Goal: Transaction & Acquisition: Purchase product/service

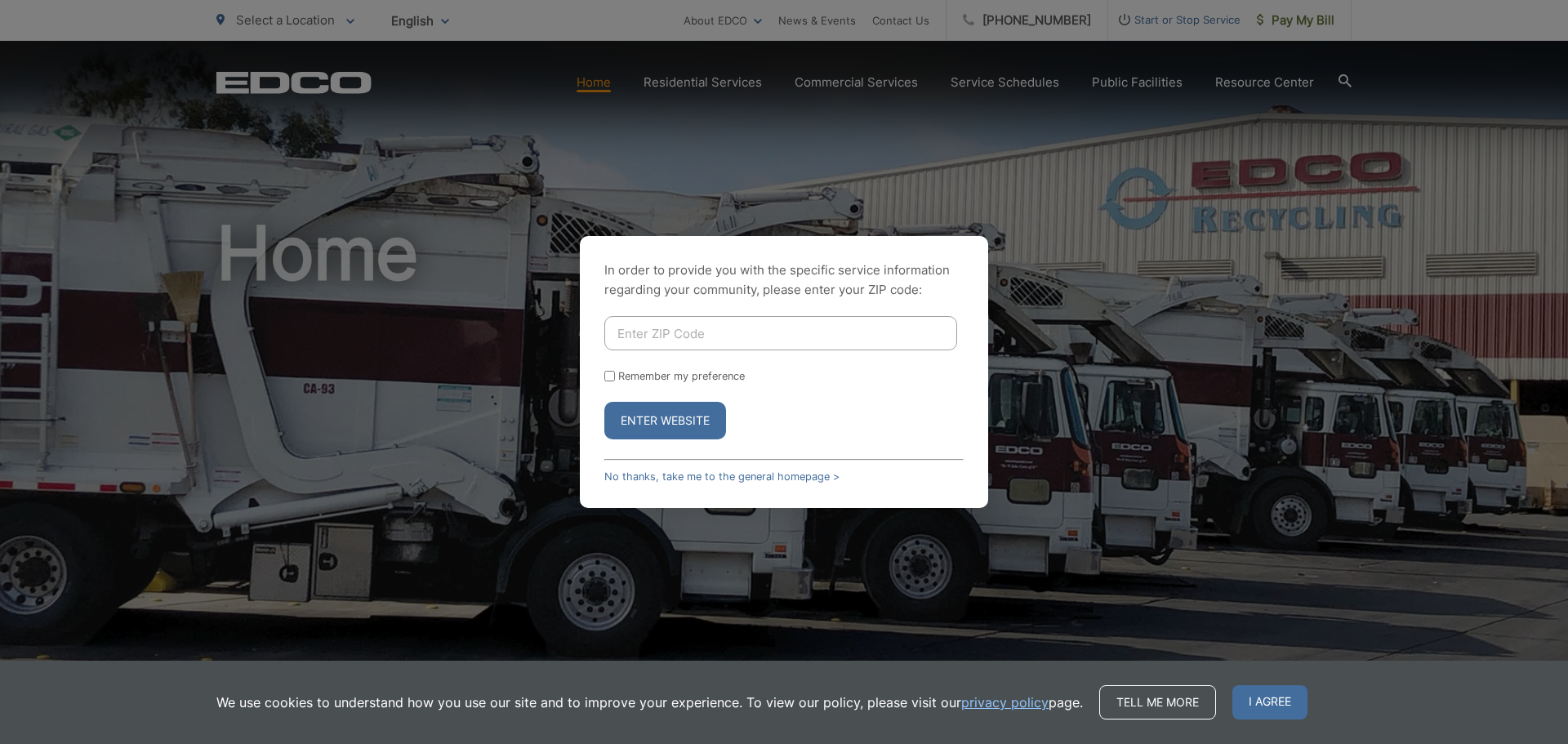
drag, startPoint x: 905, startPoint y: 313, endPoint x: 886, endPoint y: 326, distance: 23.0
click at [903, 314] on div "In order to provide you with the specific service information regarding your co…" at bounding box center [784, 372] width 408 height 272
click at [634, 374] on label "Remember my preference" at bounding box center [682, 376] width 127 height 12
click at [615, 374] on input "Remember my preference" at bounding box center [610, 376] width 11 height 11
click at [635, 374] on label "Remember my preference" at bounding box center [682, 376] width 127 height 12
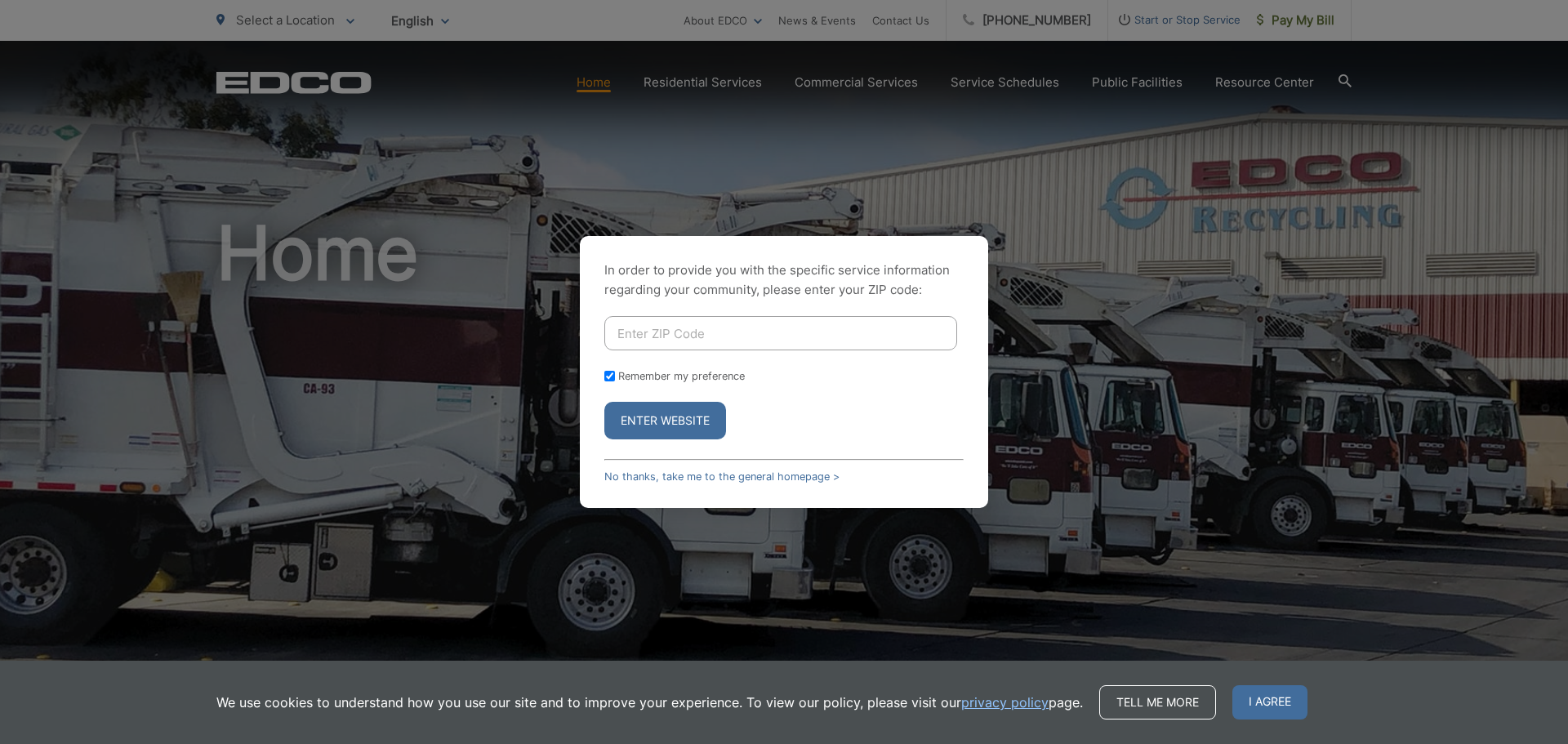
click at [615, 374] on input "Remember my preference" at bounding box center [610, 376] width 11 height 11
checkbox input "false"
click at [651, 405] on button "Enter Website" at bounding box center [665, 421] width 122 height 37
click at [918, 328] on input "Enter ZIP Code" at bounding box center [781, 333] width 353 height 35
type input "92109"
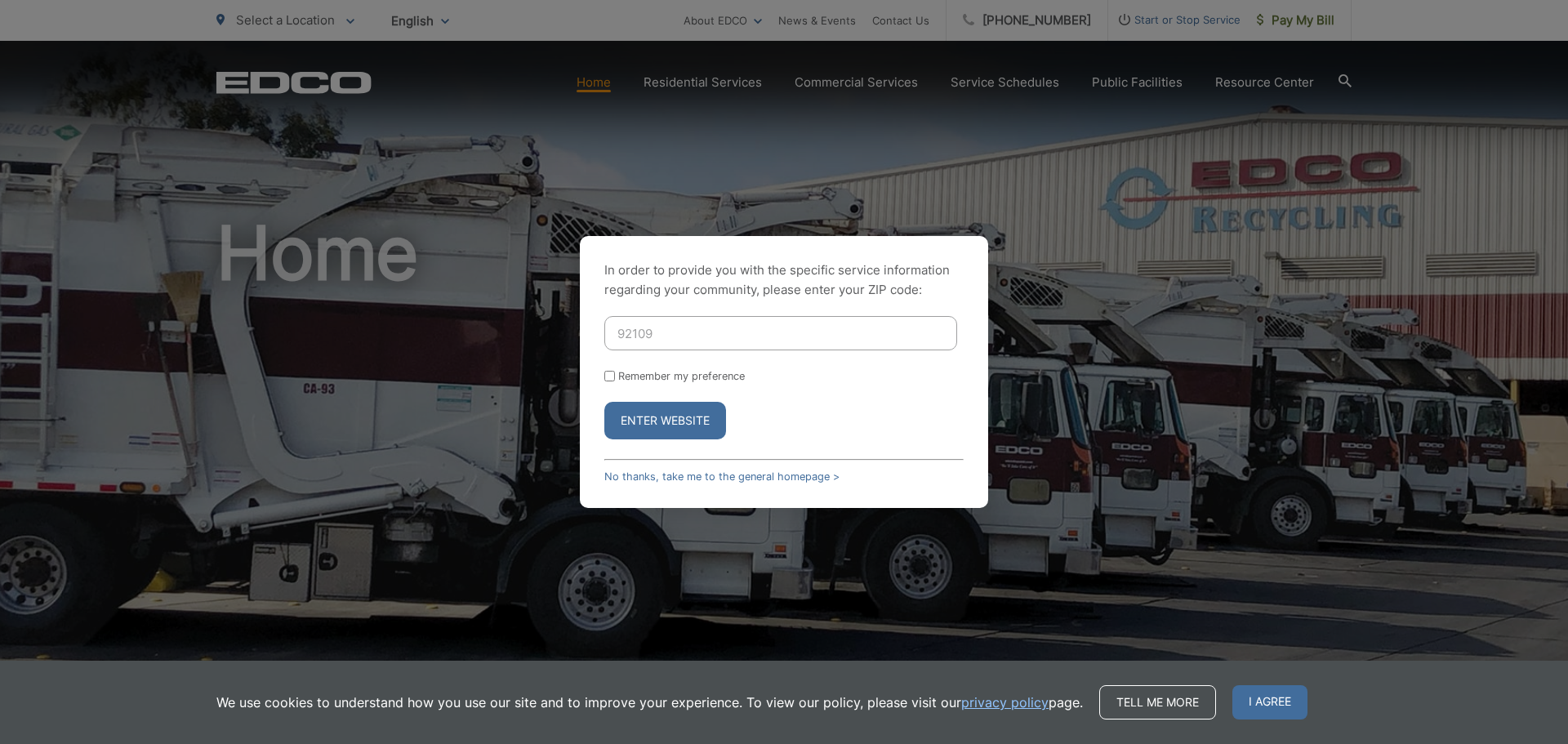
click at [604, 402] on button "Enter Website" at bounding box center [665, 421] width 122 height 37
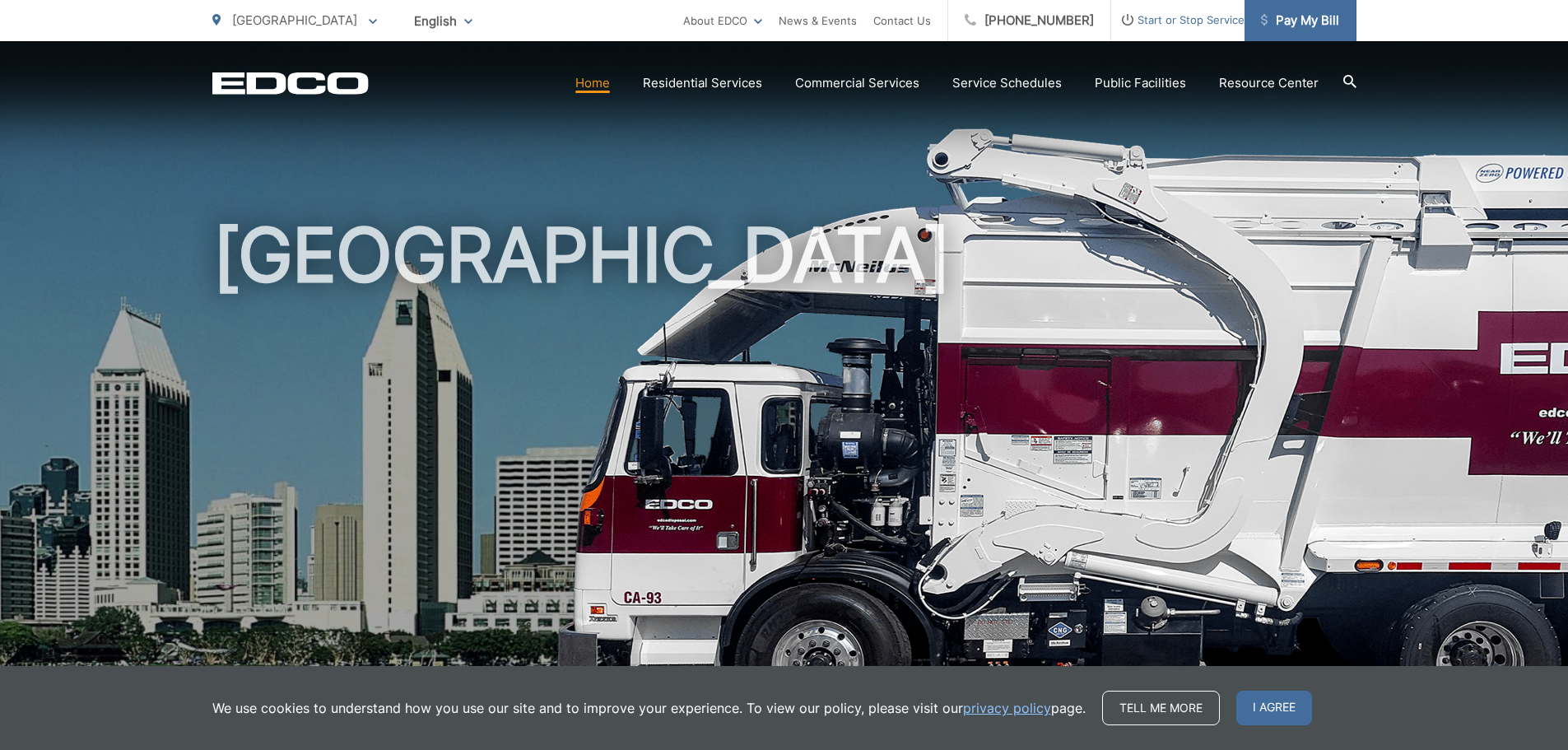
click at [1286, 31] on link "Pay My Bill" at bounding box center [1300, 21] width 112 height 41
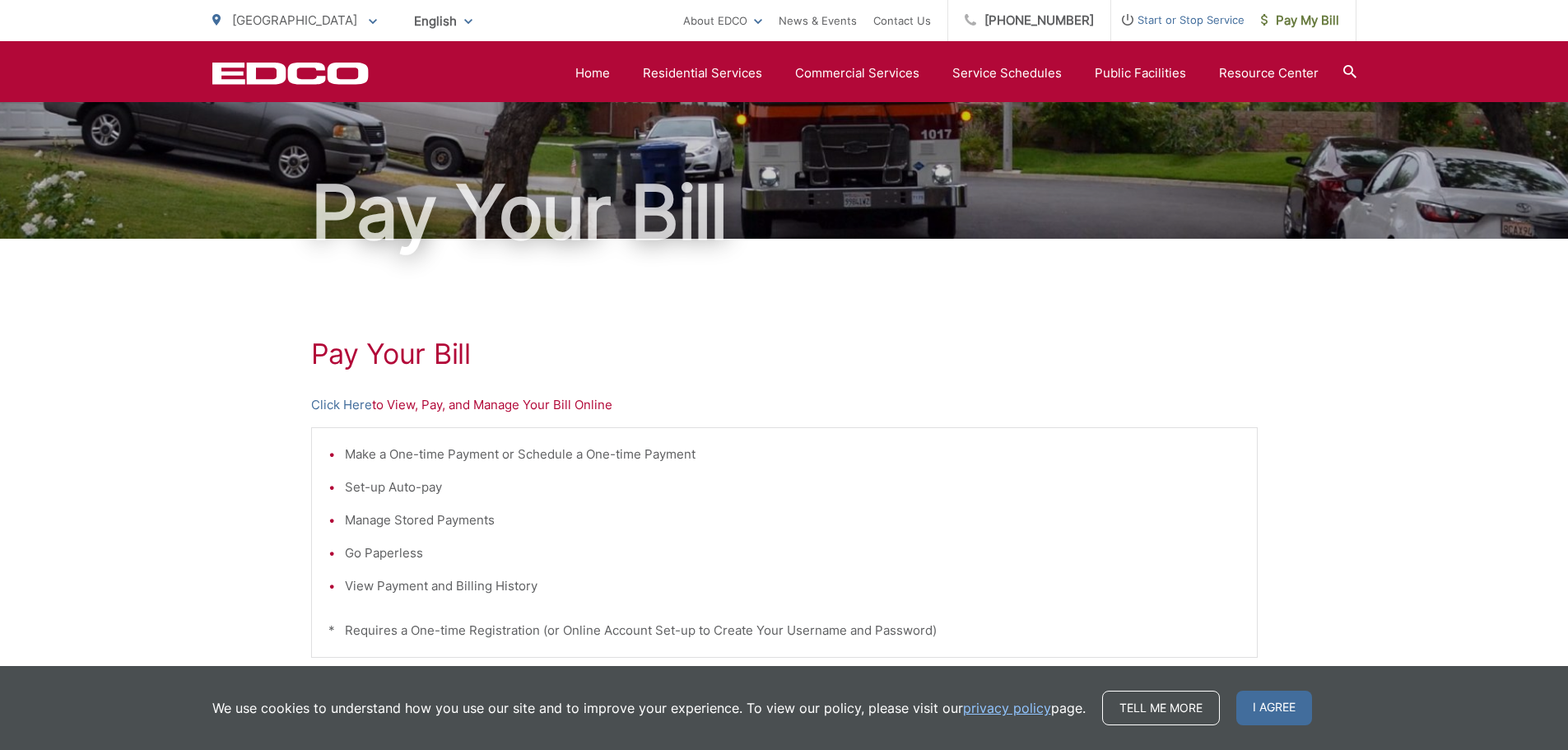
scroll to position [82, 0]
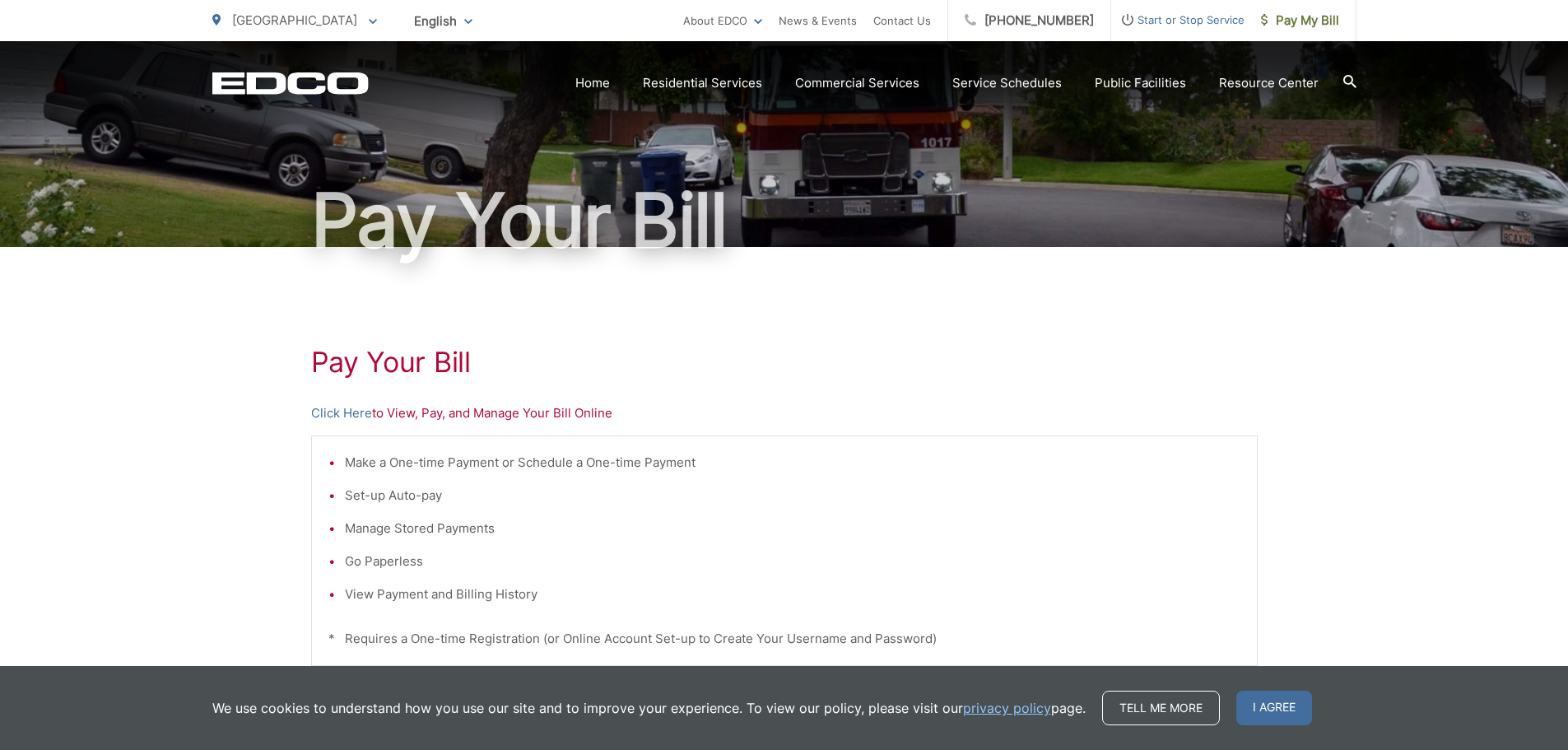
click at [401, 410] on p "Click Here to View, Pay, and Manage Your Bill Online" at bounding box center [784, 413] width 946 height 20
click at [342, 415] on link "Click Here" at bounding box center [342, 413] width 61 height 20
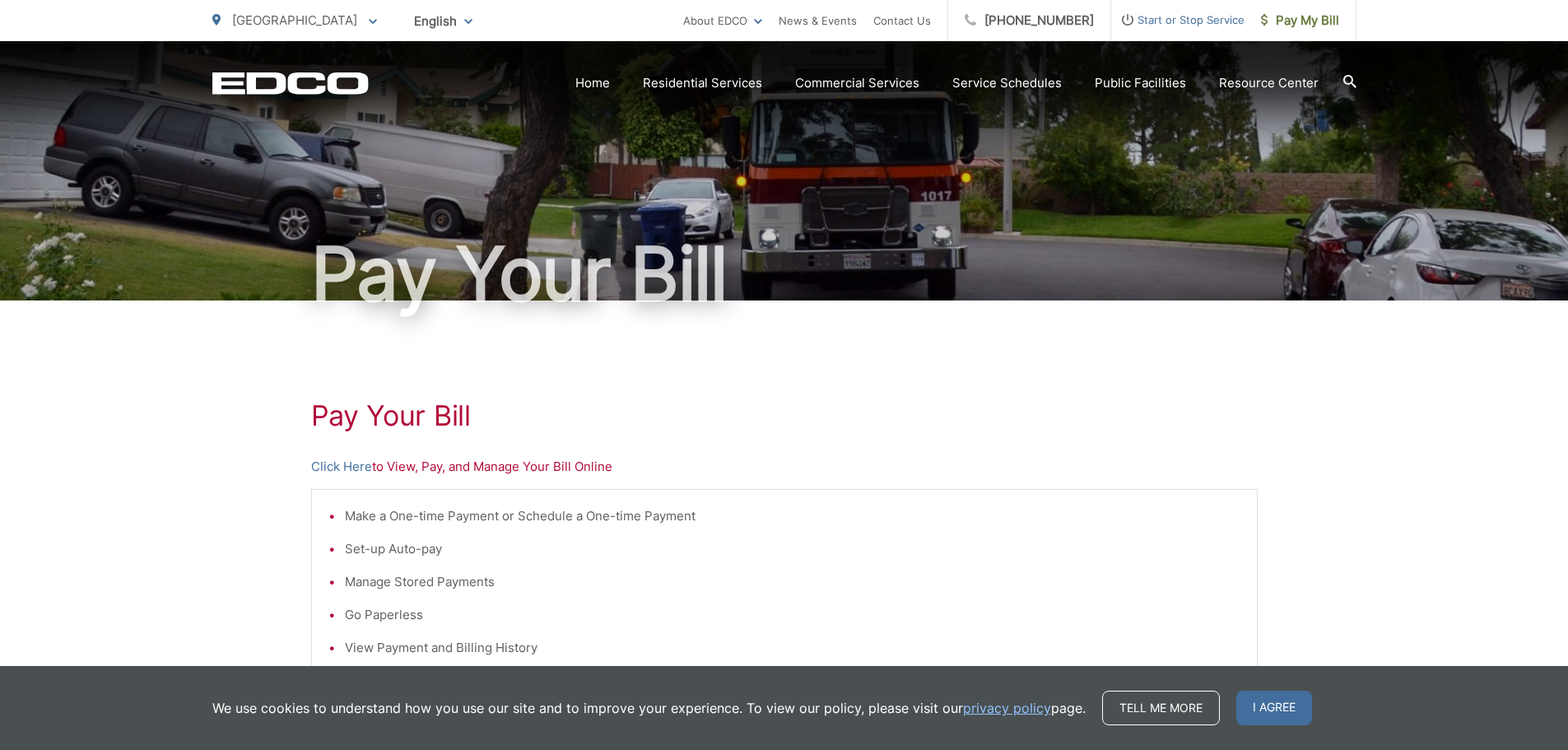
scroll to position [0, 0]
